Goal: Transaction & Acquisition: Obtain resource

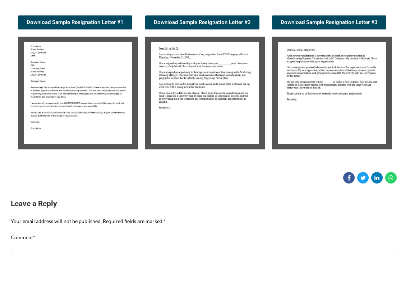
scroll to position [144, 0]
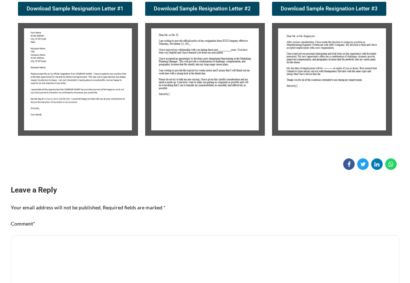
click at [68, 58] on img at bounding box center [78, 79] width 120 height 113
click at [72, 86] on img at bounding box center [78, 79] width 120 height 113
drag, startPoint x: 243, startPoint y: 273, endPoint x: 244, endPoint y: 269, distance: 4.0
click at [243, 273] on textarea "Comment *" at bounding box center [205, 275] width 389 height 81
click at [205, 73] on img at bounding box center [205, 79] width 120 height 113
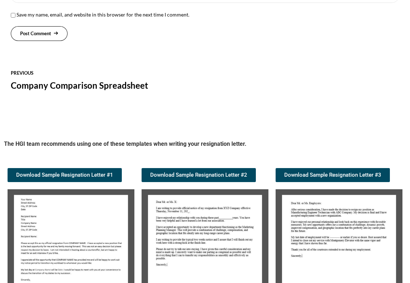
scroll to position [606, 0]
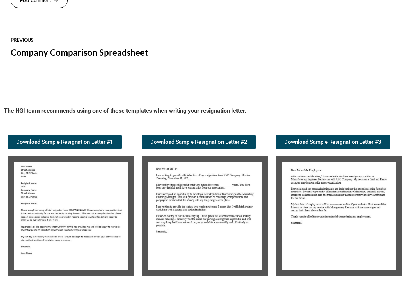
click at [333, 210] on img at bounding box center [339, 215] width 127 height 119
click at [330, 142] on span "Download Sample Resignation Letter #3" at bounding box center [332, 141] width 97 height 5
click at [324, 138] on link "Download Sample Resignation Letter #3" at bounding box center [333, 142] width 114 height 14
click at [303, 63] on section "previous Company Comparison Spreadsheet" at bounding box center [205, 58] width 410 height 50
